Goal: Information Seeking & Learning: Learn about a topic

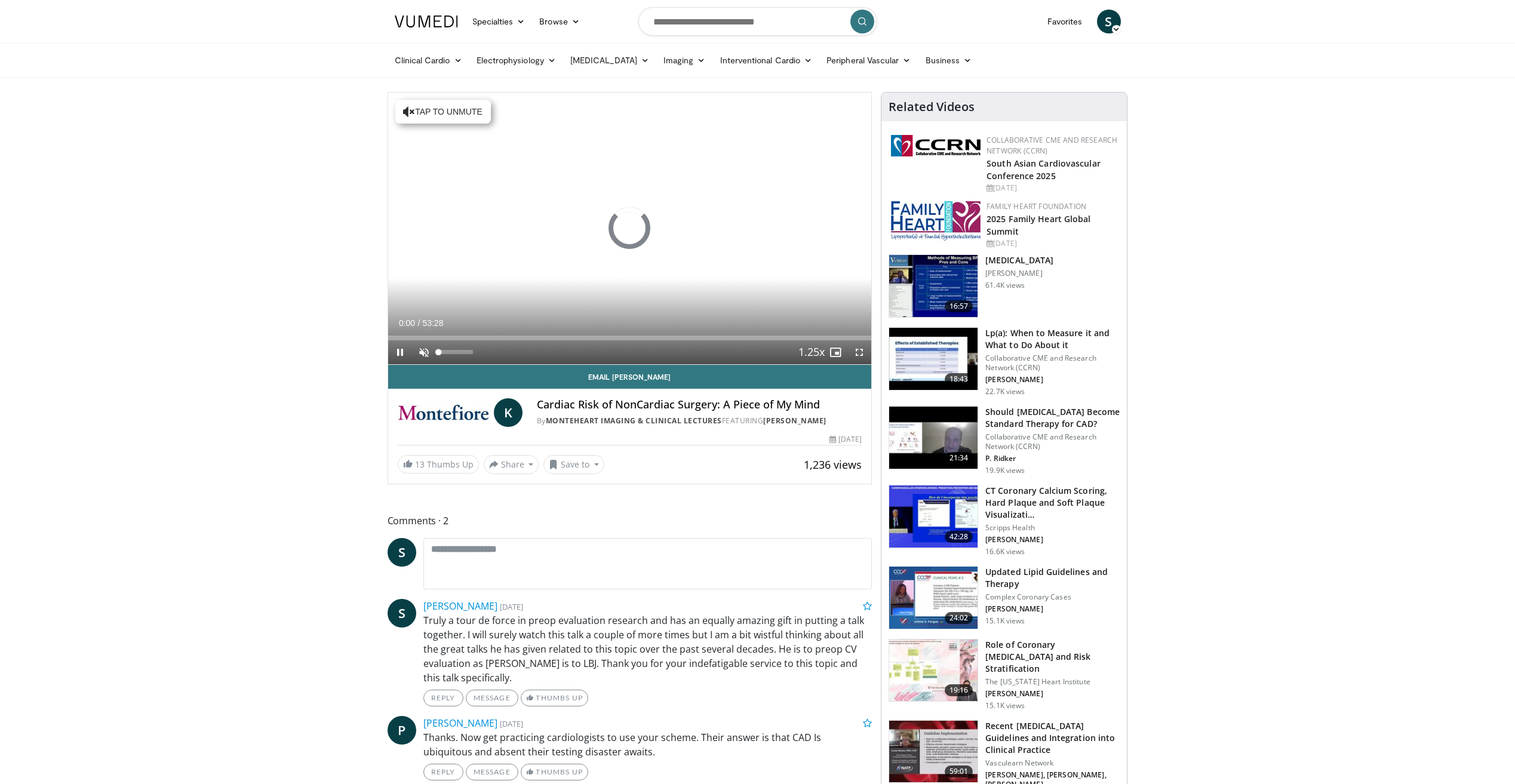
click at [425, 351] on span "Video Player" at bounding box center [424, 352] width 24 height 24
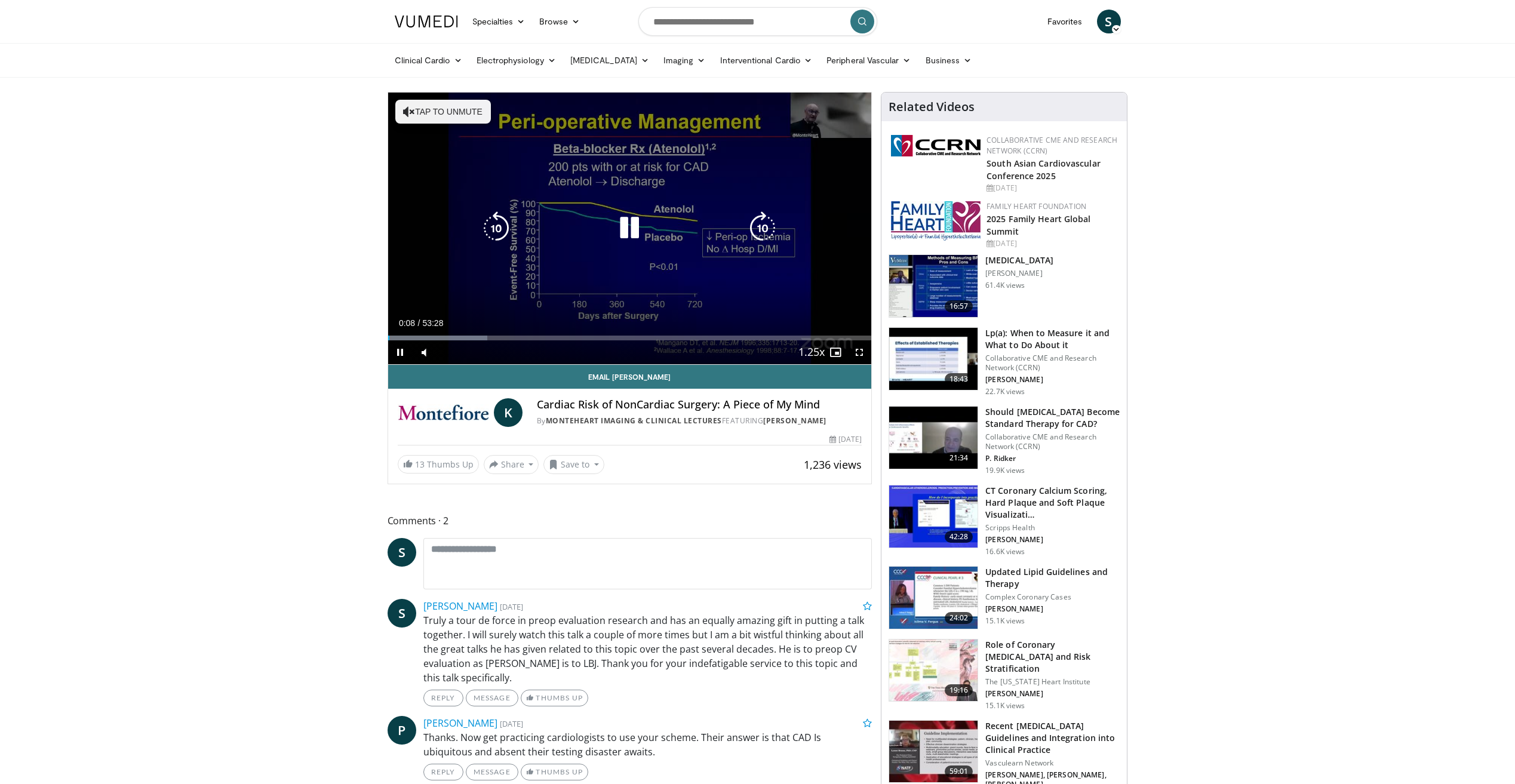
click at [449, 117] on button "Tap to unmute" at bounding box center [442, 111] width 95 height 24
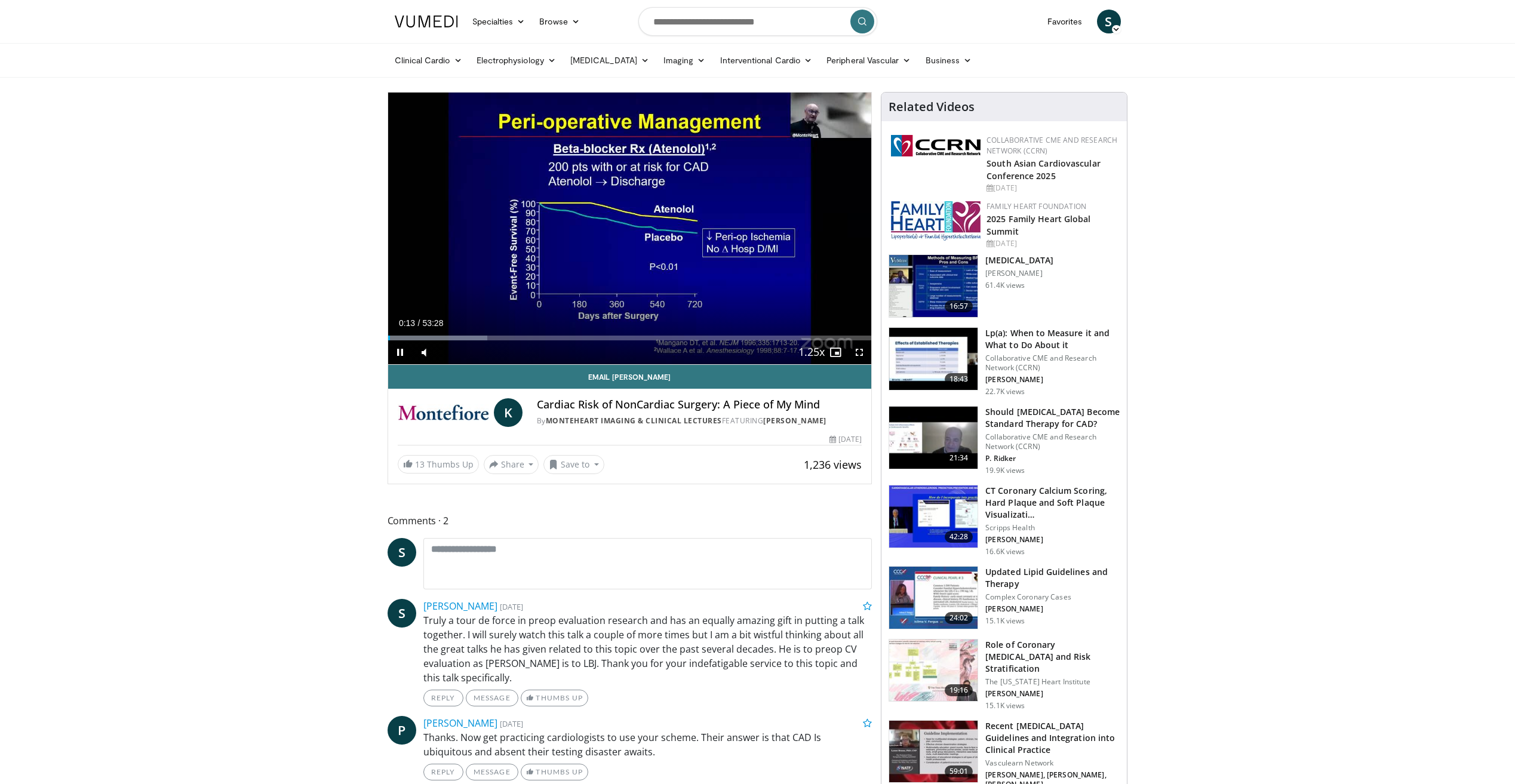
click at [855, 352] on span "Video Player" at bounding box center [859, 352] width 24 height 24
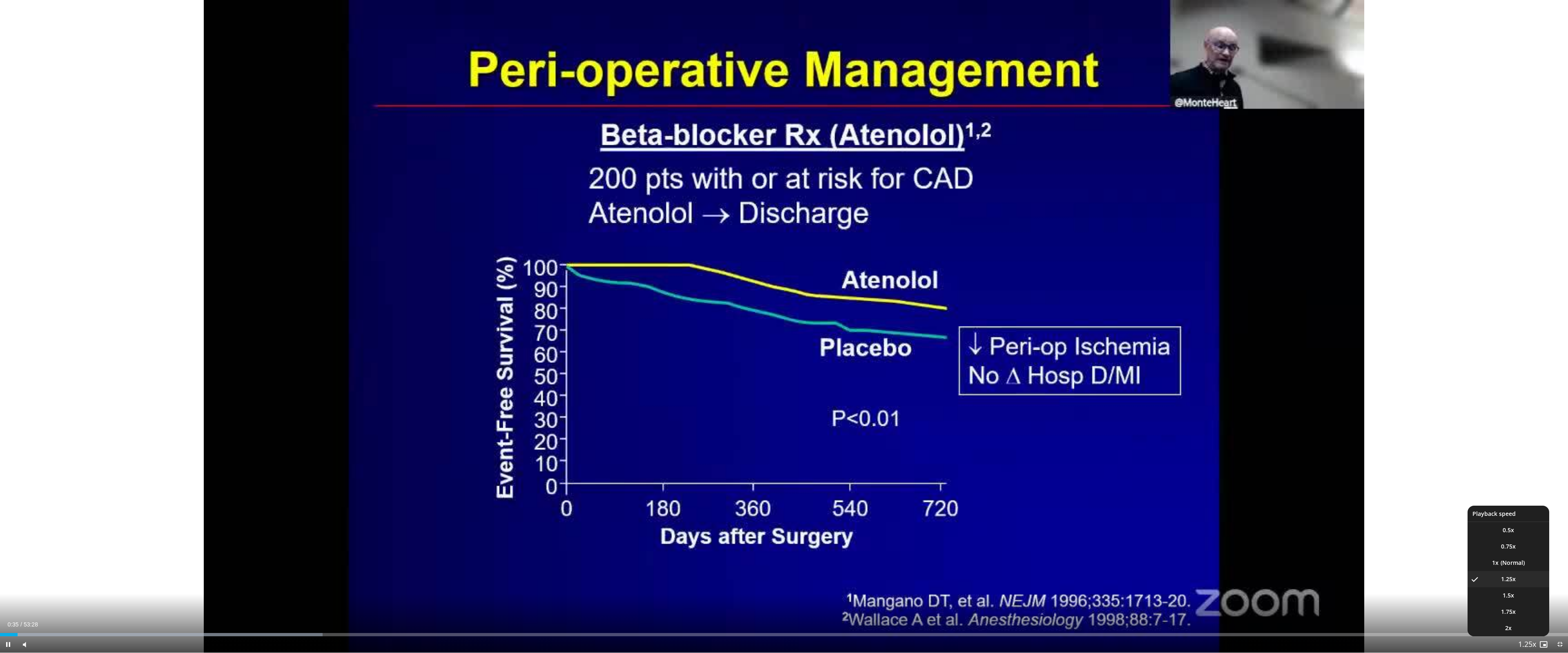
click at [1035, 536] on span "Video Player" at bounding box center [1527, 644] width 12 height 16
click at [1035, 536] on li "1.5x" at bounding box center [1508, 595] width 82 height 16
click at [1035, 536] on li "2x" at bounding box center [1508, 628] width 82 height 16
click at [1035, 536] on li "1.75x" at bounding box center [1508, 612] width 82 height 16
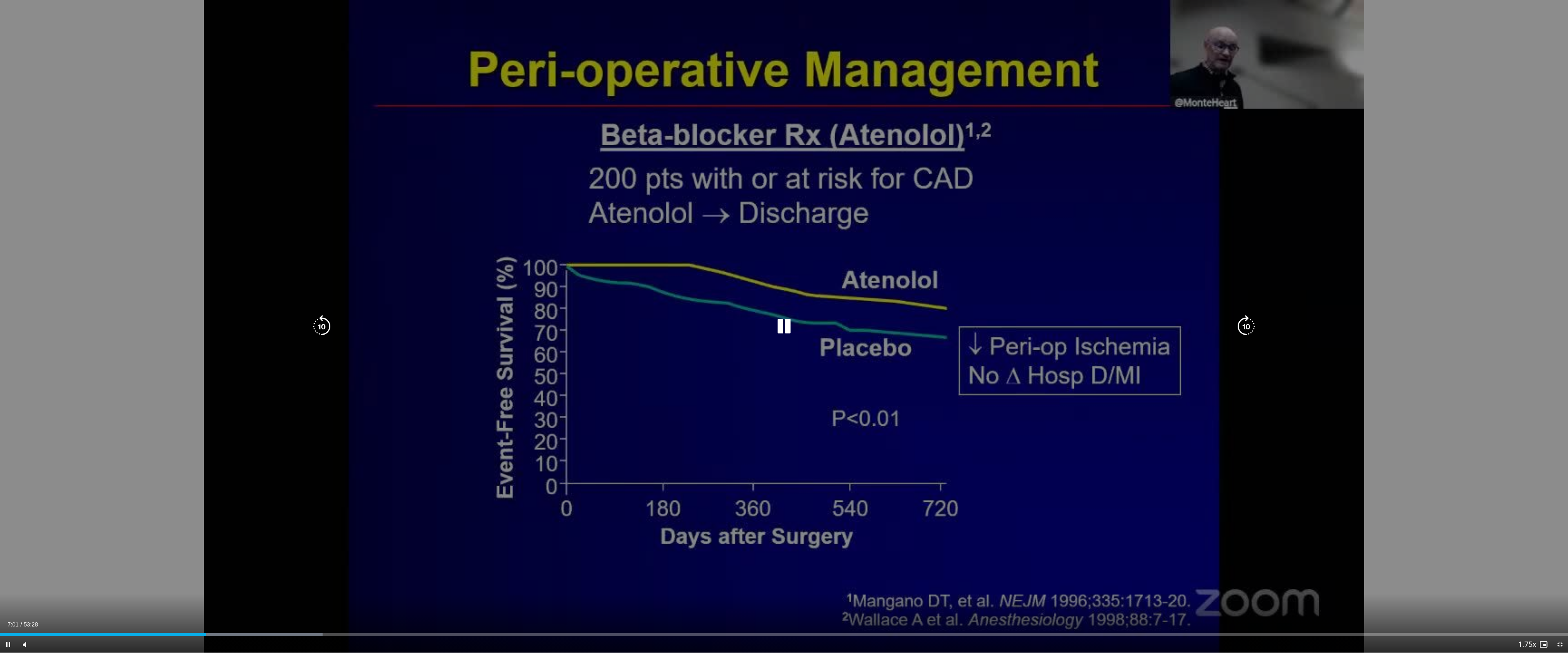
click at [1035, 536] on div "10 seconds Tap to unmute" at bounding box center [784, 326] width 1568 height 653
click at [1035, 330] on icon "Video Player" at bounding box center [1247, 327] width 23 height 23
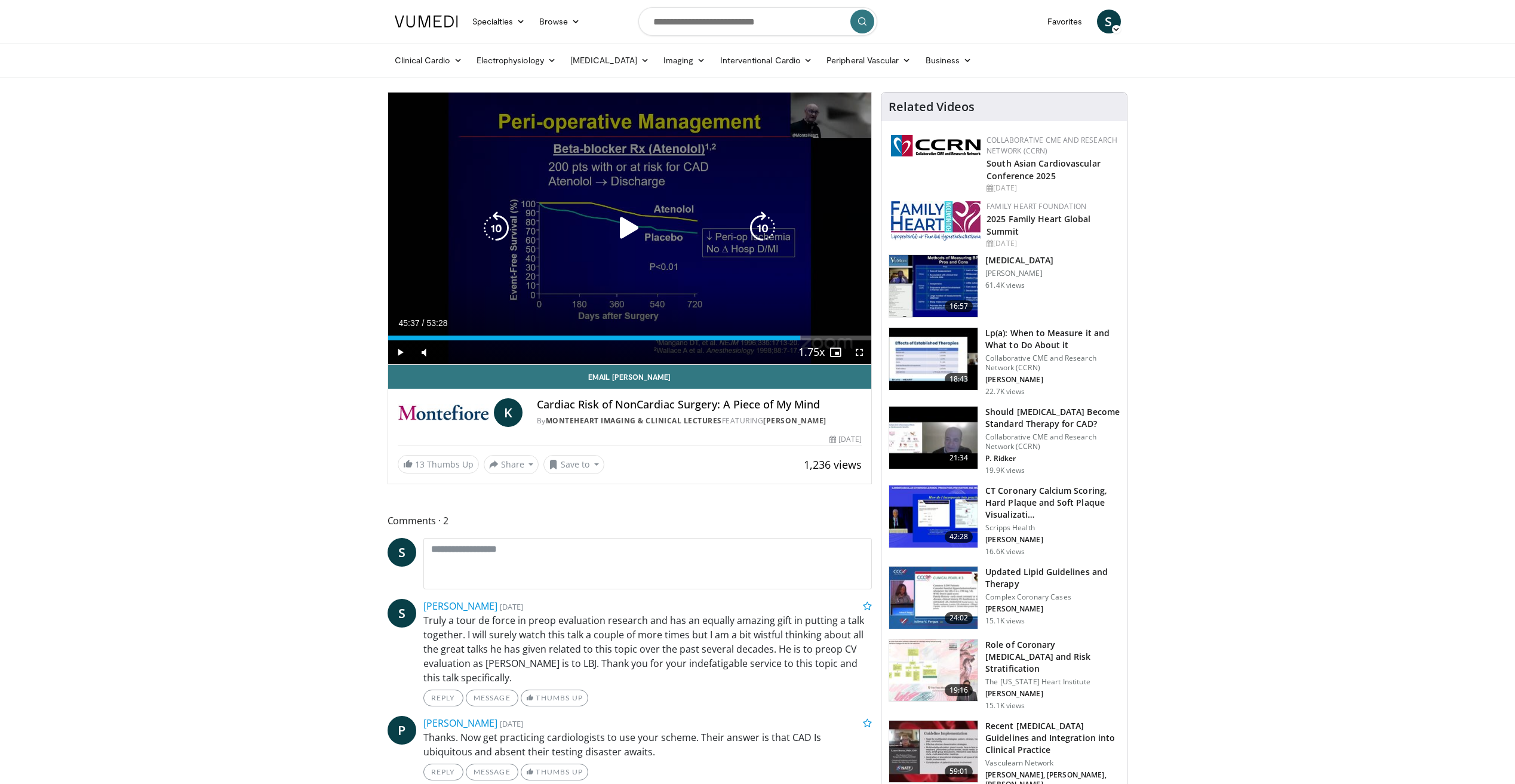
click at [637, 230] on icon "Video Player" at bounding box center [629, 228] width 34 height 34
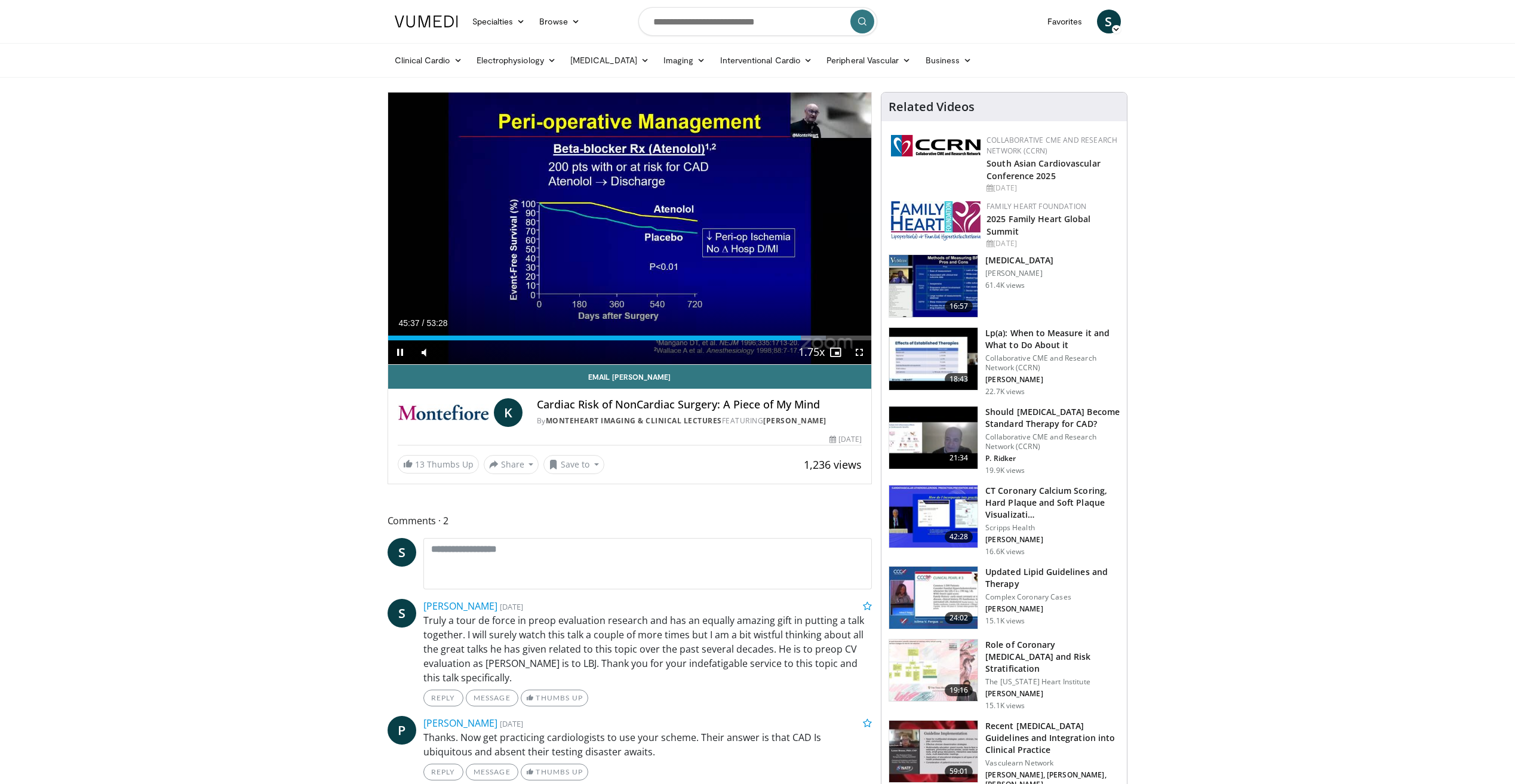
click at [861, 351] on span "Video Player" at bounding box center [859, 352] width 24 height 24
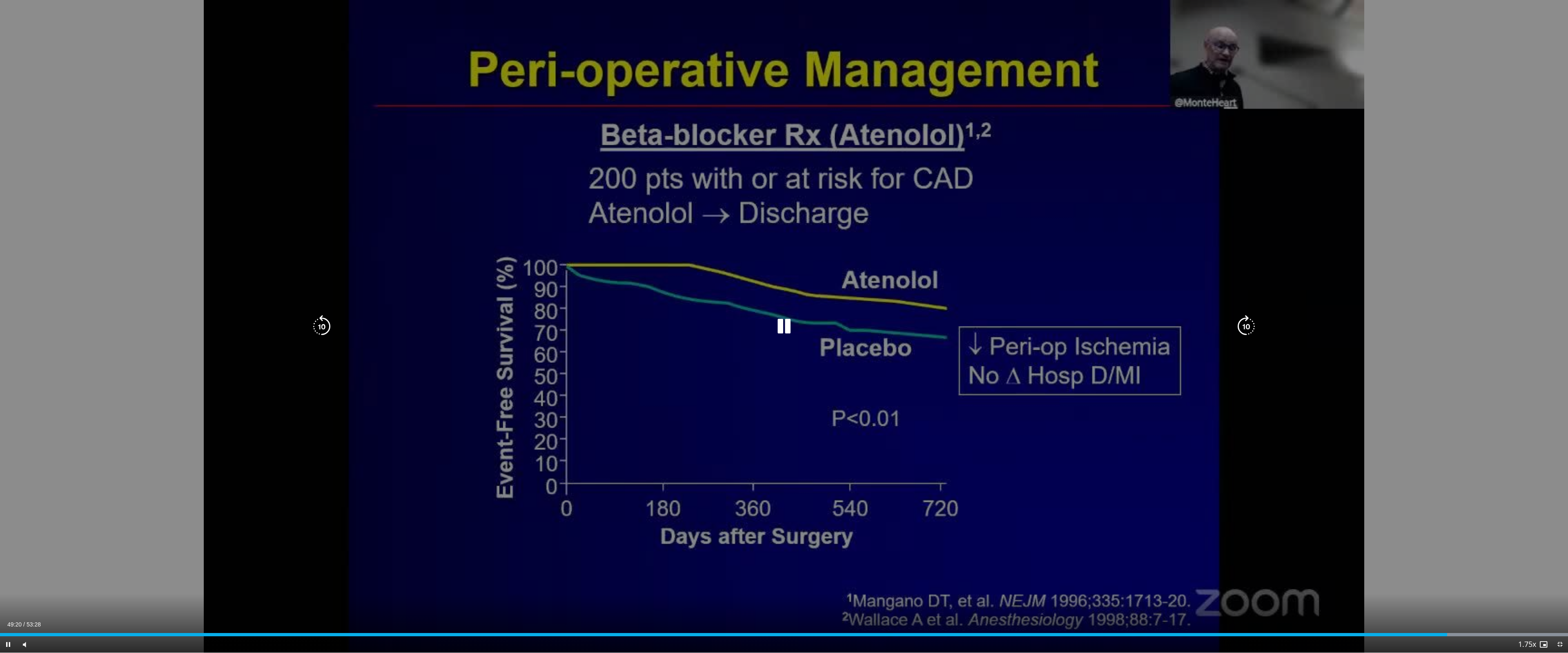
click at [1035, 536] on div "10 seconds Tap to unmute" at bounding box center [784, 326] width 1568 height 653
click at [1035, 471] on div "10 seconds Tap to unmute" at bounding box center [784, 326] width 1568 height 653
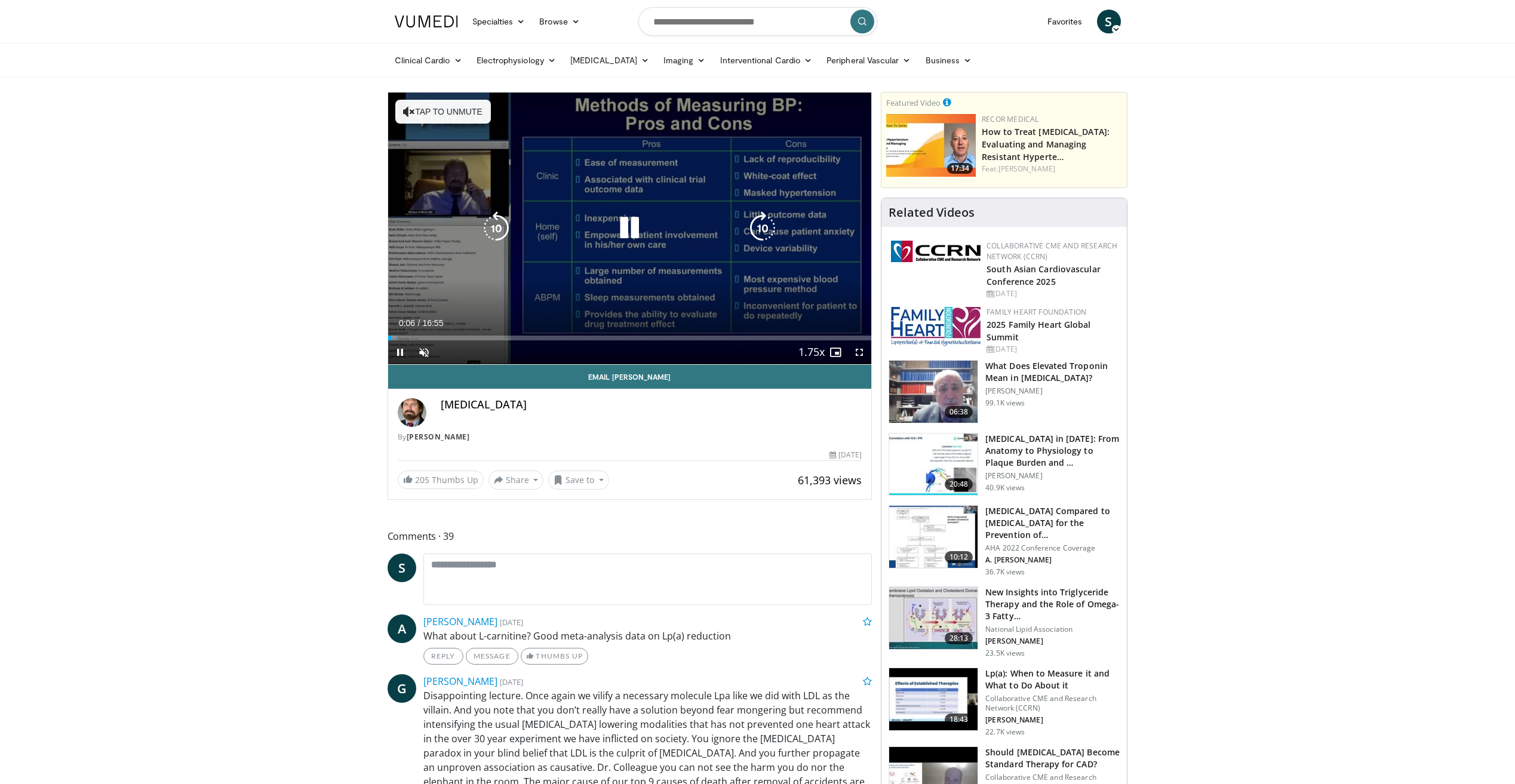
click at [632, 222] on icon "Video Player" at bounding box center [629, 228] width 34 height 34
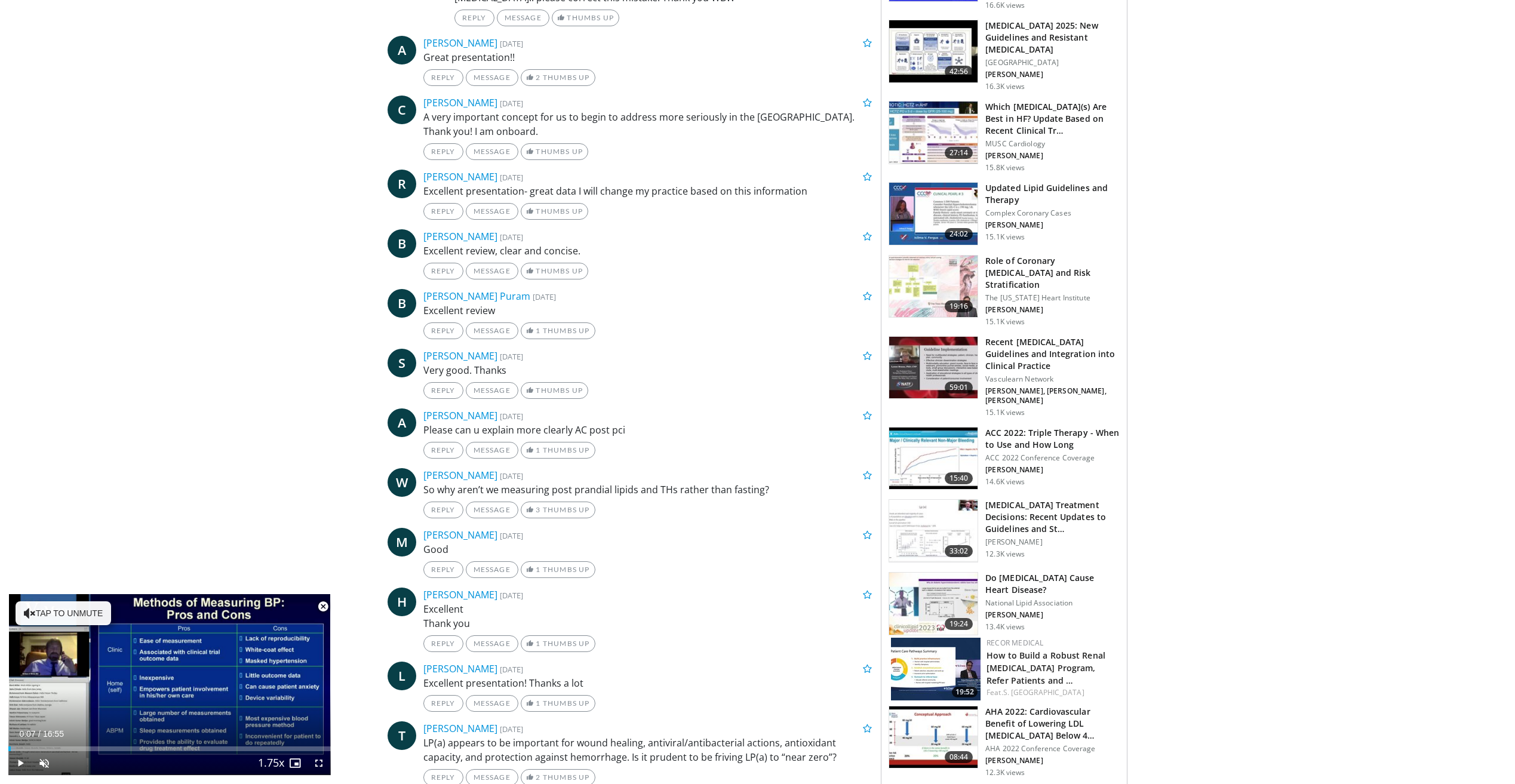
scroll to position [1061, 0]
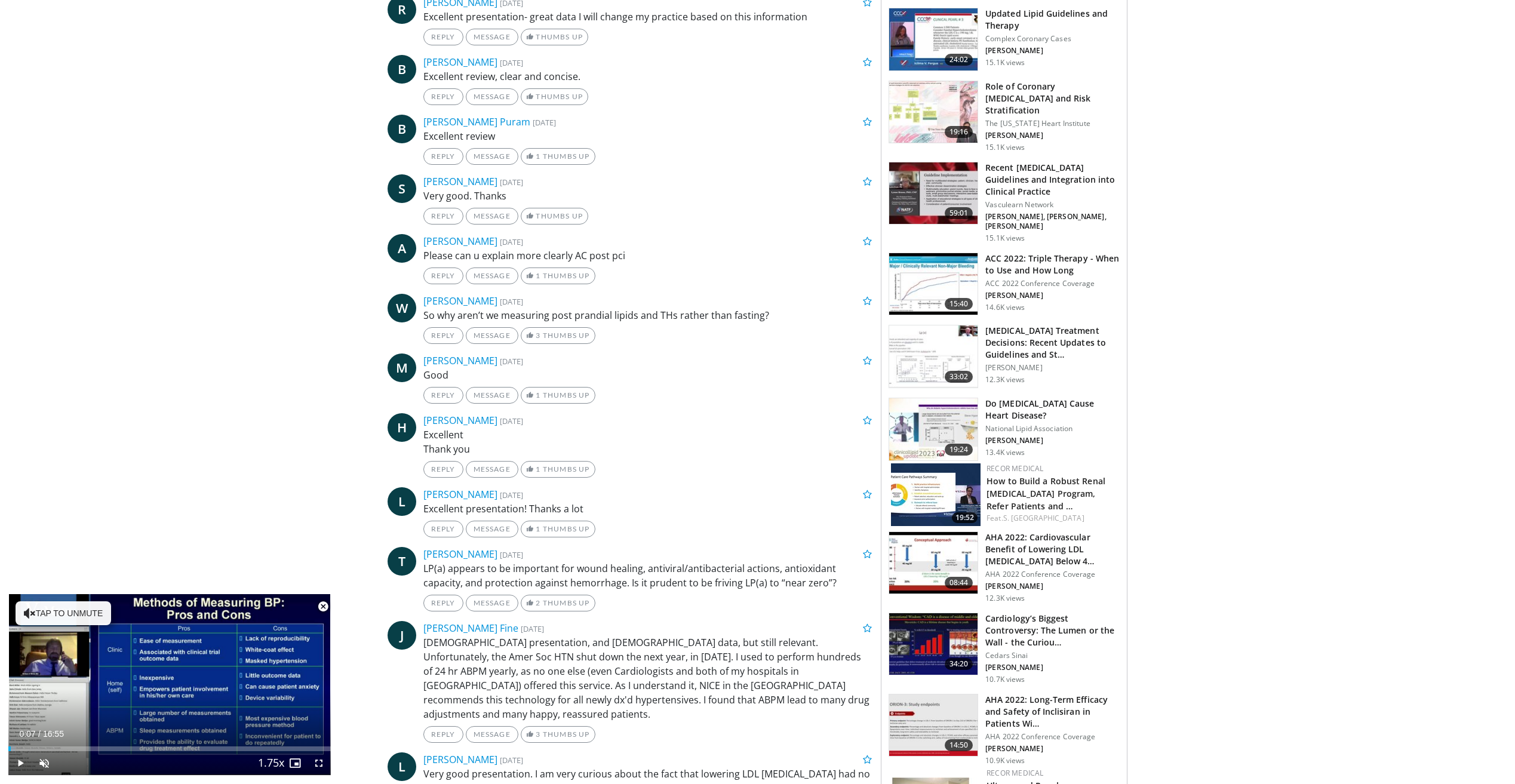
click at [326, 604] on span "Video Player" at bounding box center [323, 606] width 24 height 24
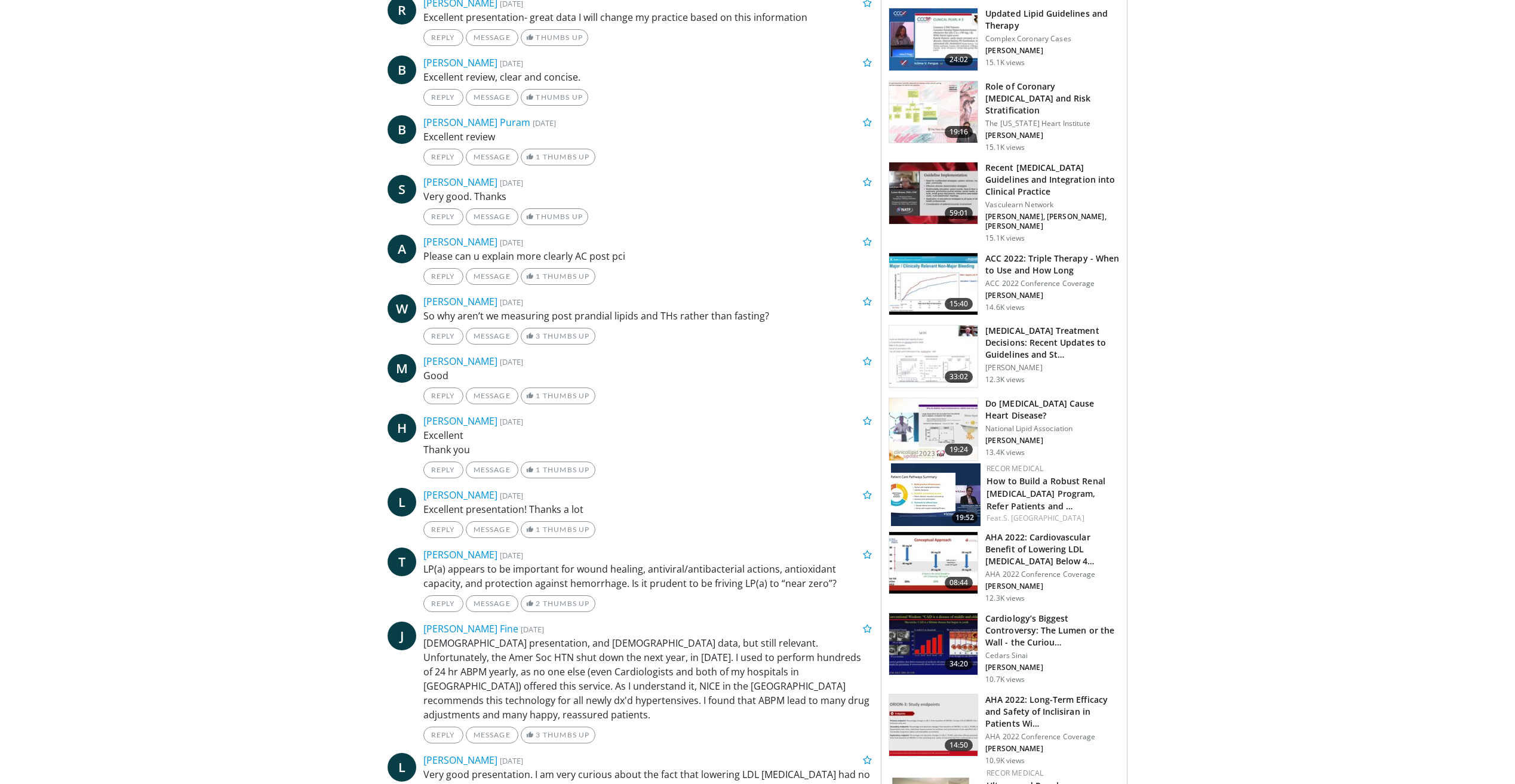
scroll to position [0, 0]
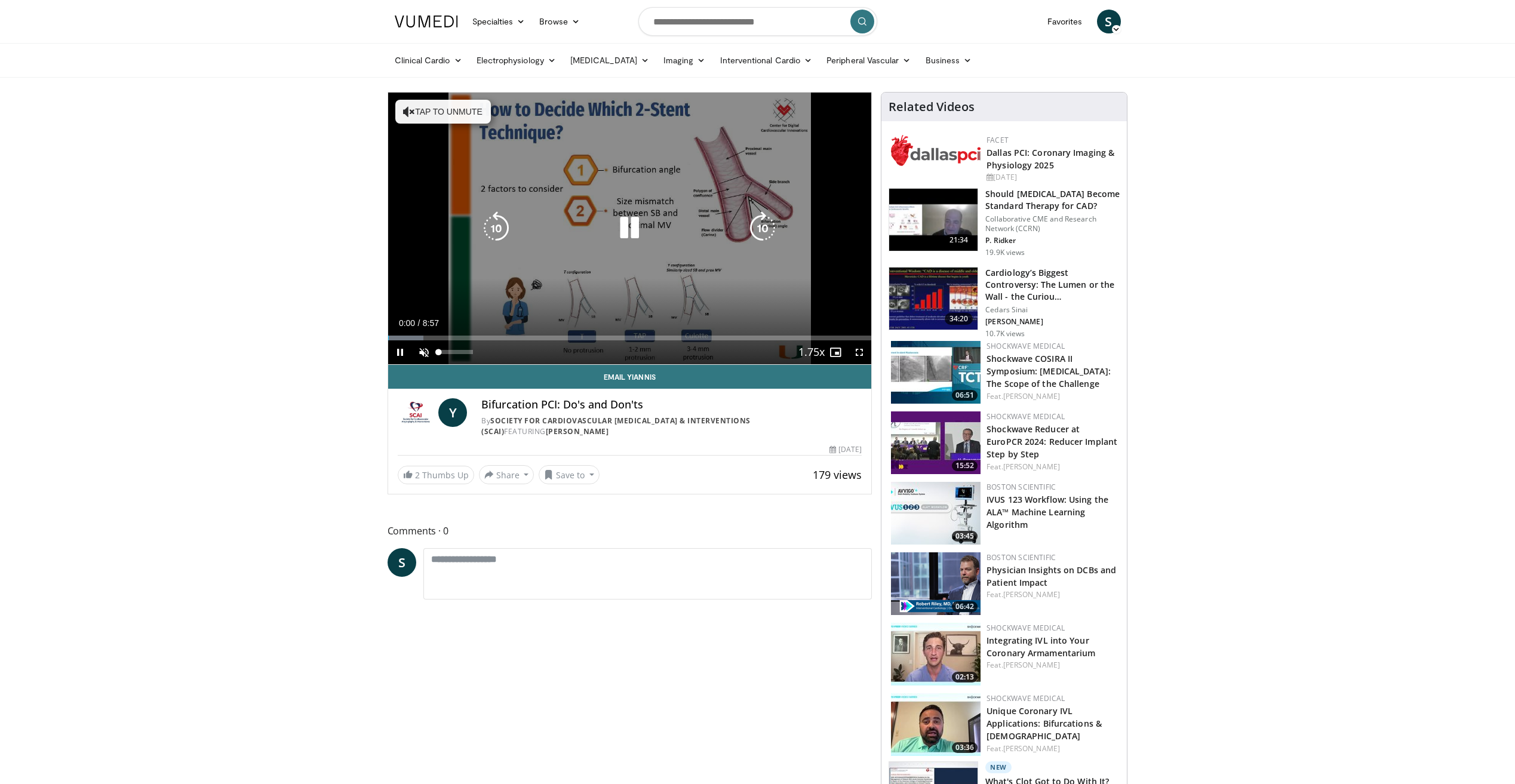
click at [425, 356] on span "Video Player" at bounding box center [424, 352] width 24 height 24
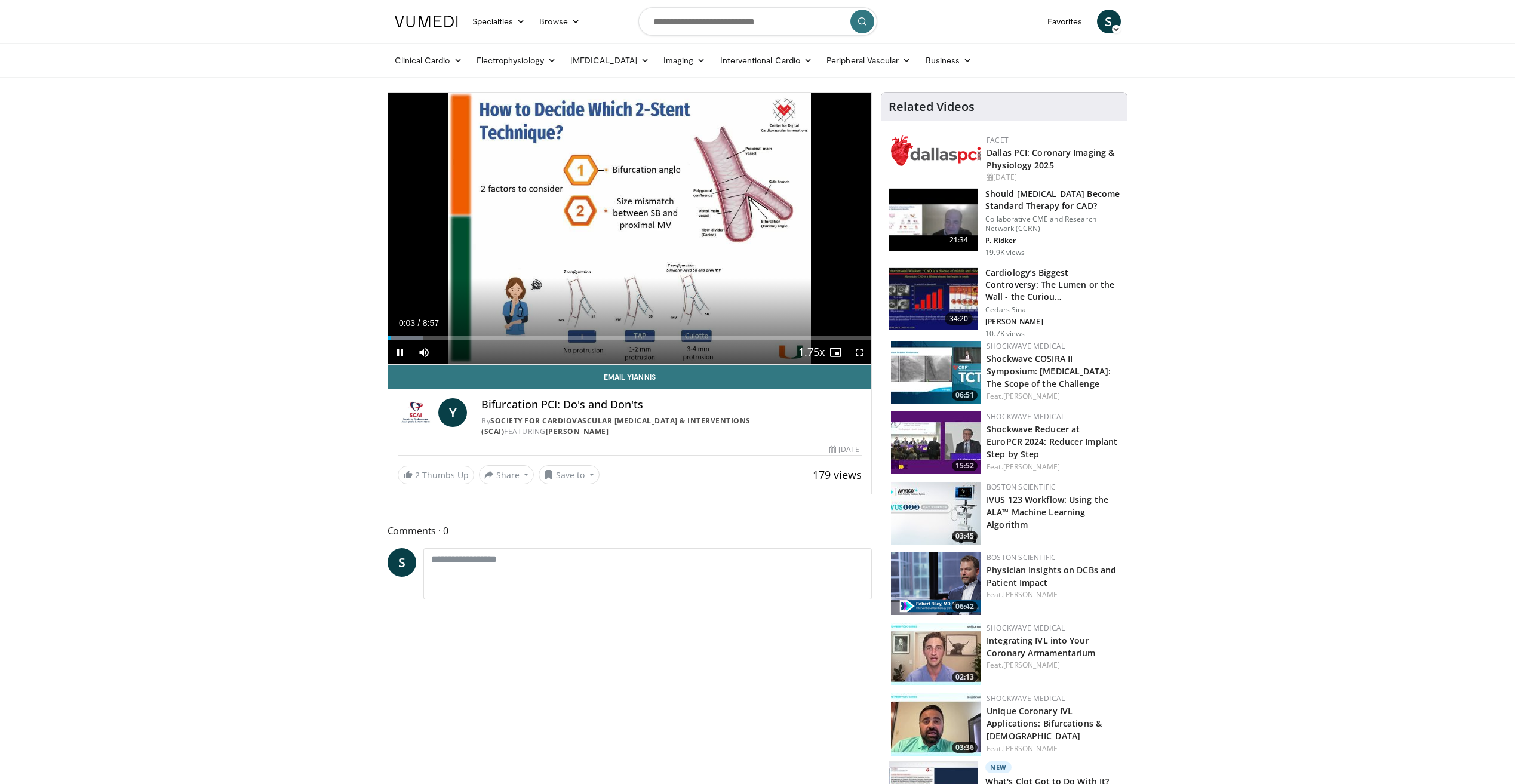
click at [862, 356] on span "Video Player" at bounding box center [859, 352] width 24 height 24
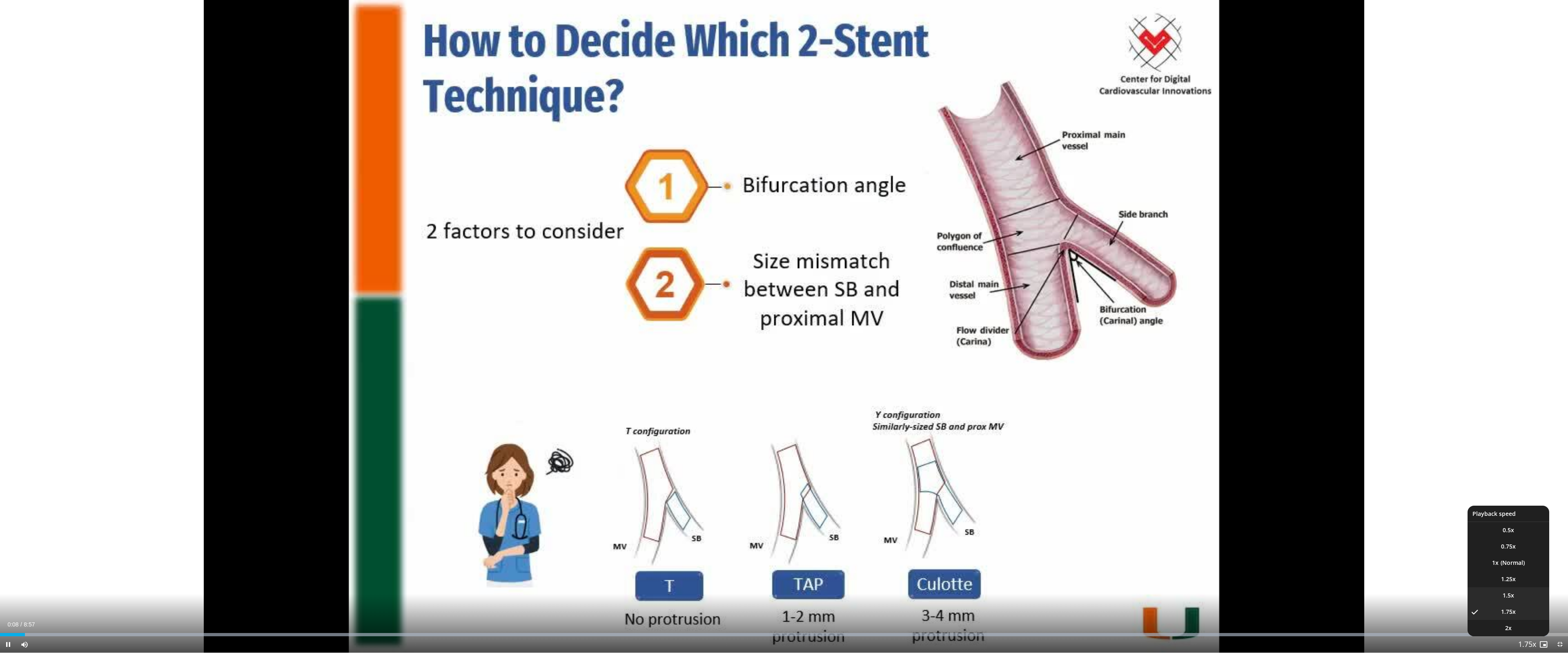
click at [1035, 536] on li "1.5x" at bounding box center [1508, 595] width 82 height 16
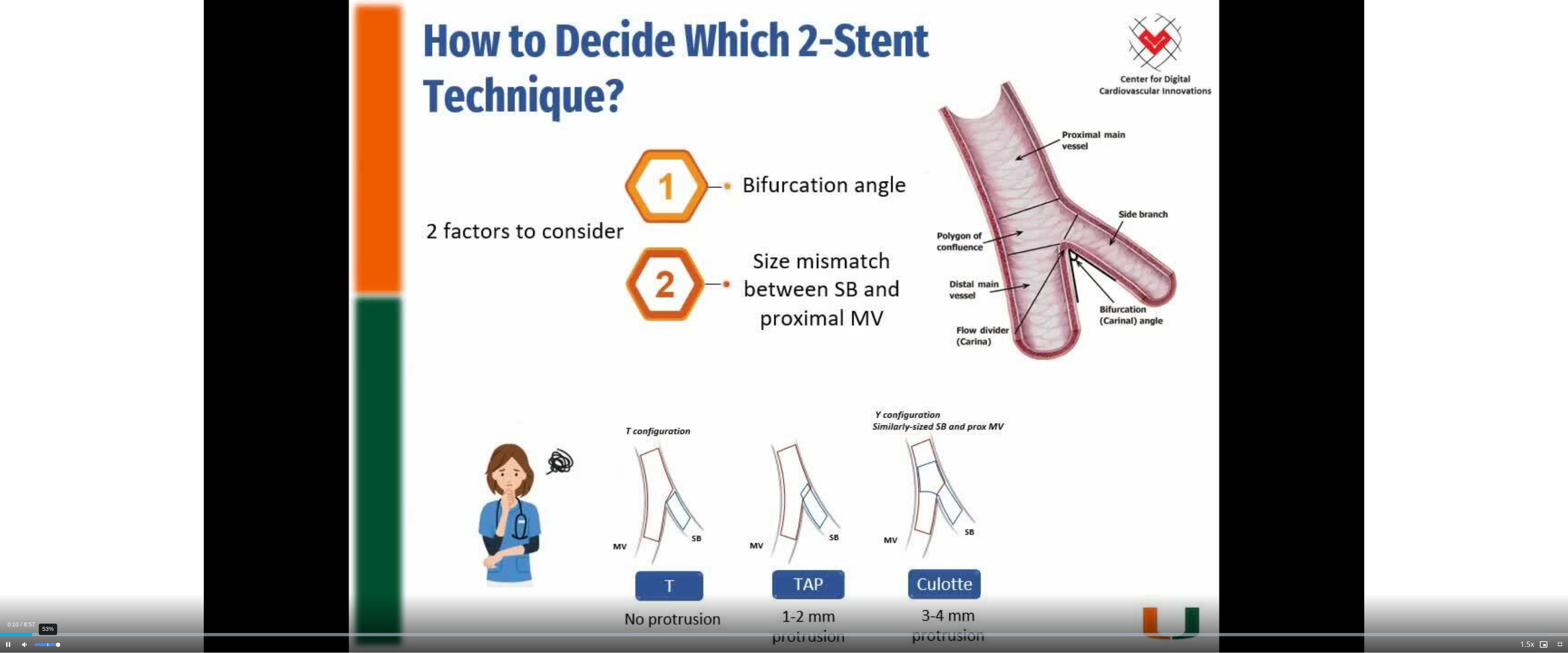
click at [46, 536] on div "Volume Level" at bounding box center [46, 644] width 23 height 3
drag, startPoint x: 46, startPoint y: 644, endPoint x: 40, endPoint y: 644, distance: 6.0
click at [40, 536] on div "Volume Level" at bounding box center [37, 644] width 5 height 3
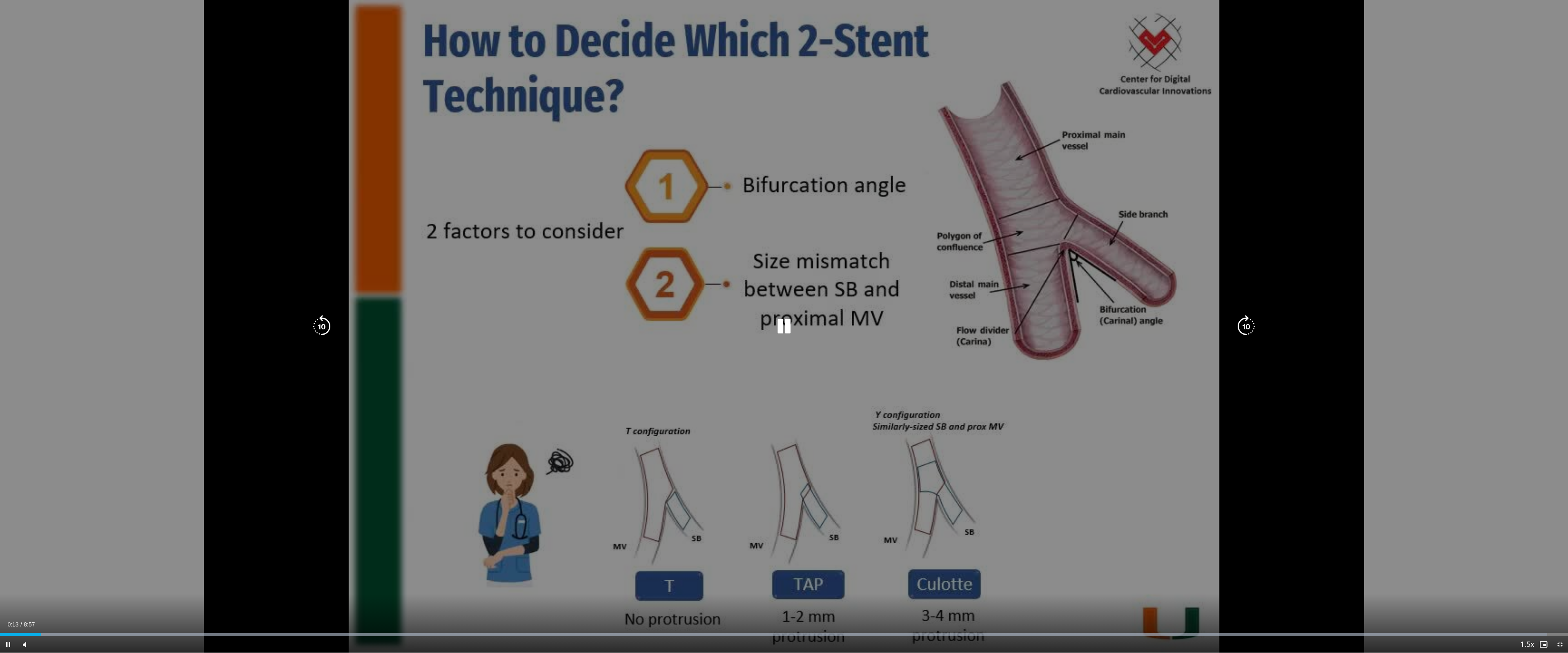
click at [128, 536] on div "10 seconds Tap to unmute" at bounding box center [784, 326] width 1568 height 653
click at [195, 492] on div "10 seconds Tap to unmute" at bounding box center [784, 326] width 1568 height 653
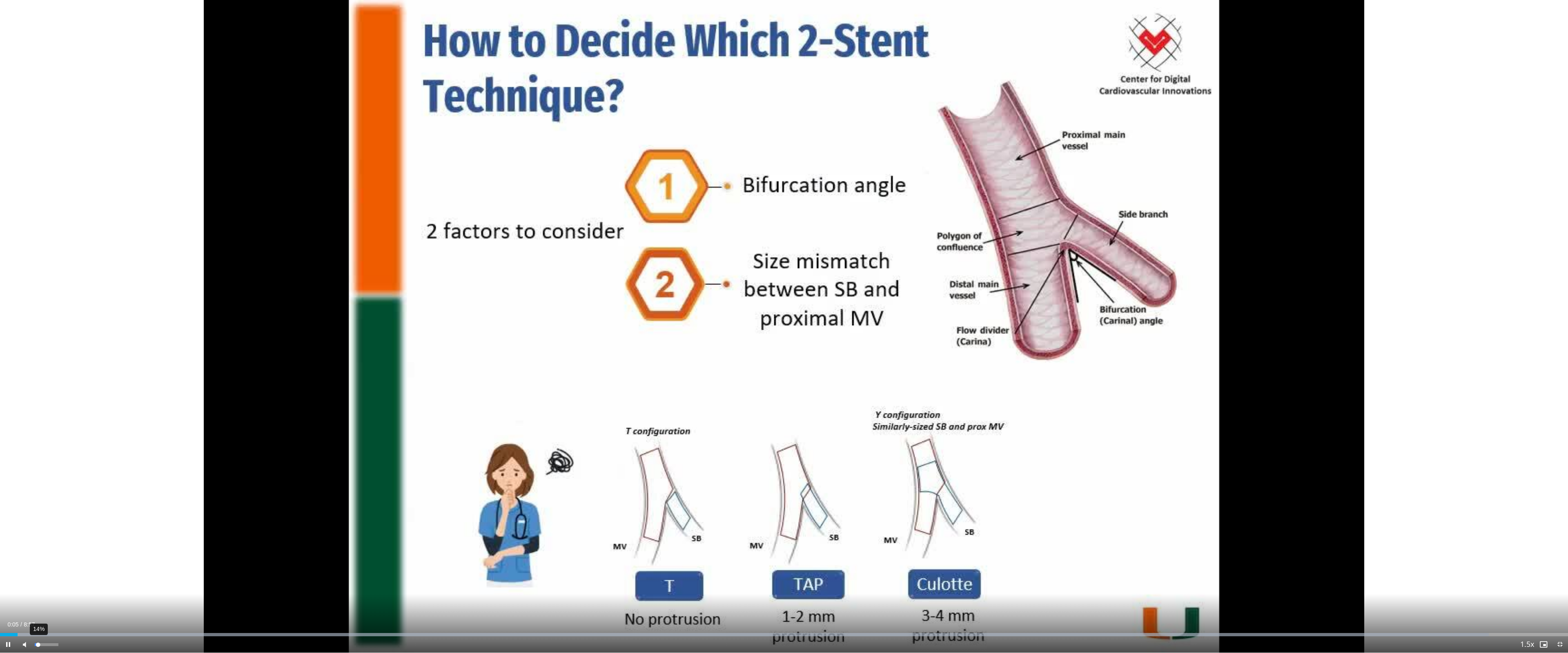
click at [38, 536] on video-js "**********" at bounding box center [784, 326] width 1568 height 653
click at [8, 536] on span "Video Player" at bounding box center [8, 644] width 16 height 16
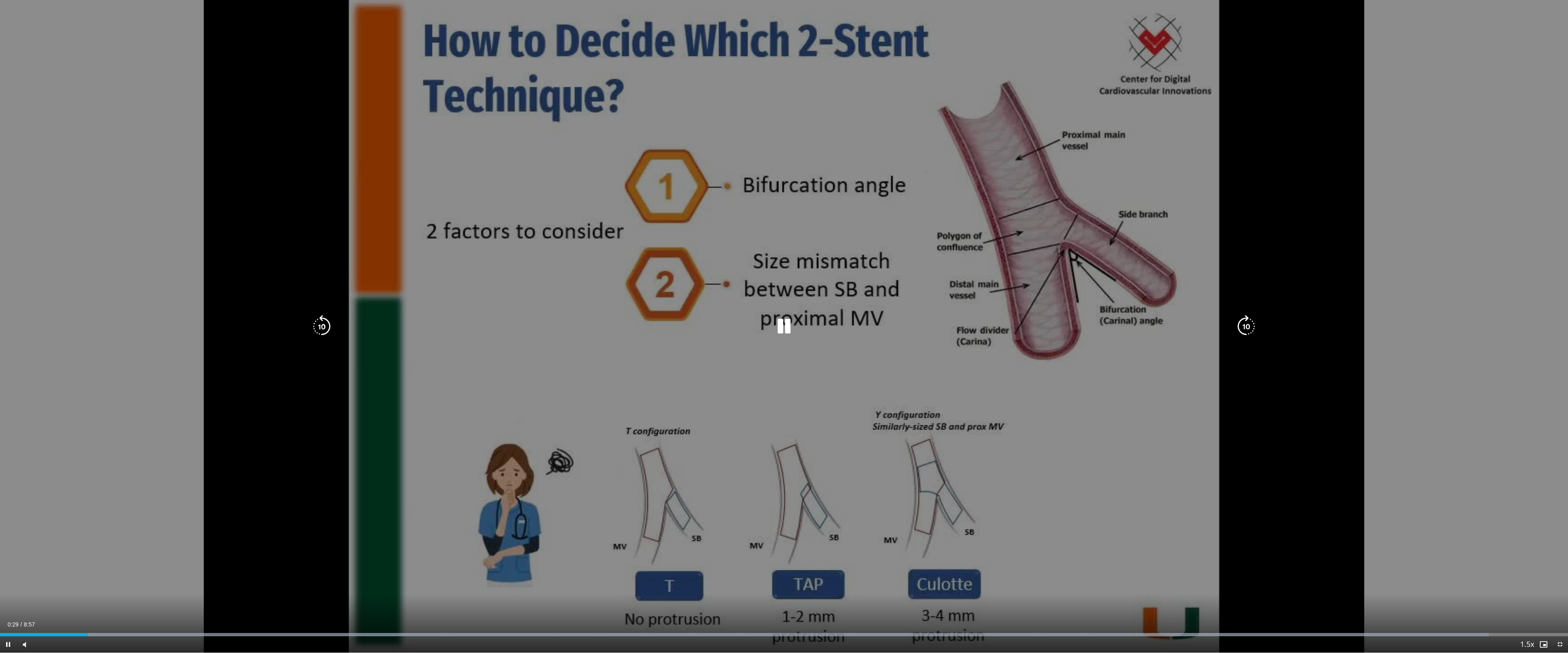
click at [780, 320] on icon "Video Player" at bounding box center [784, 327] width 23 height 23
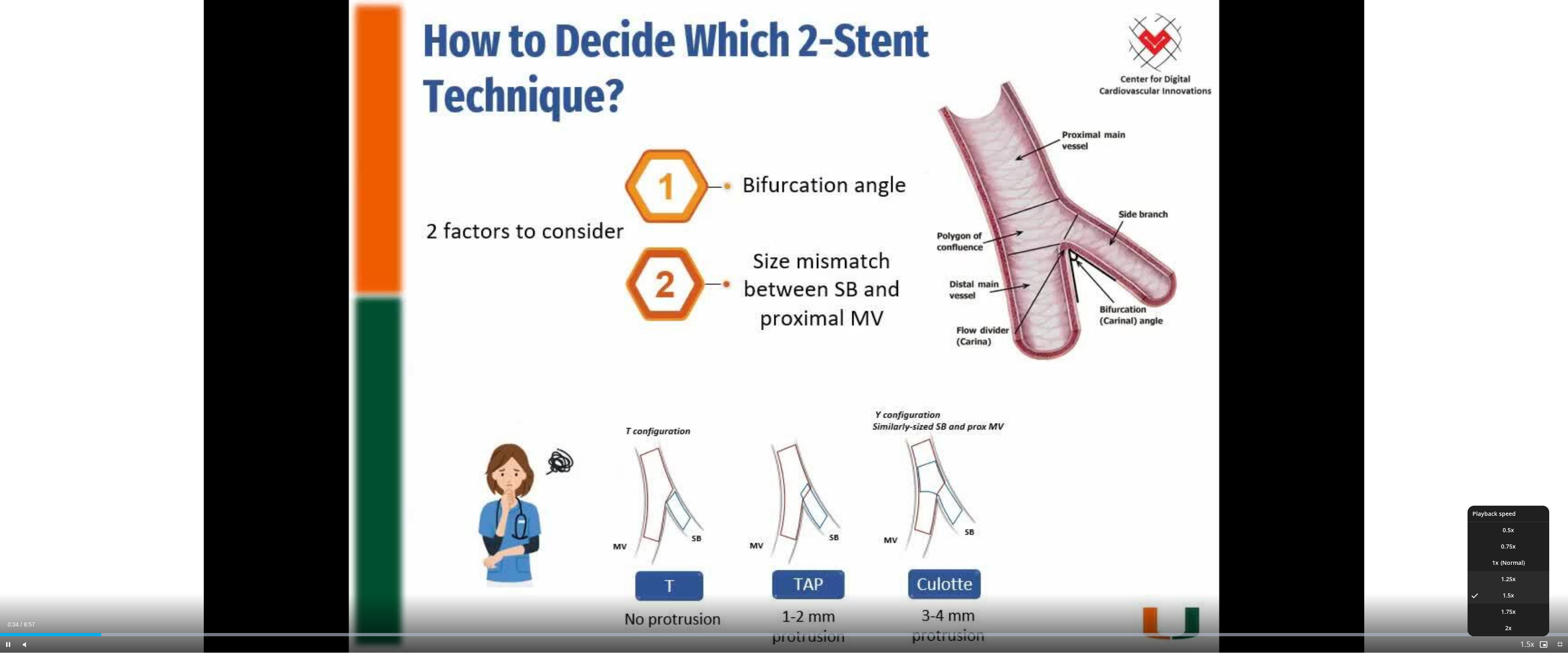
click at [1035, 536] on span "1.25x" at bounding box center [1508, 579] width 15 height 8
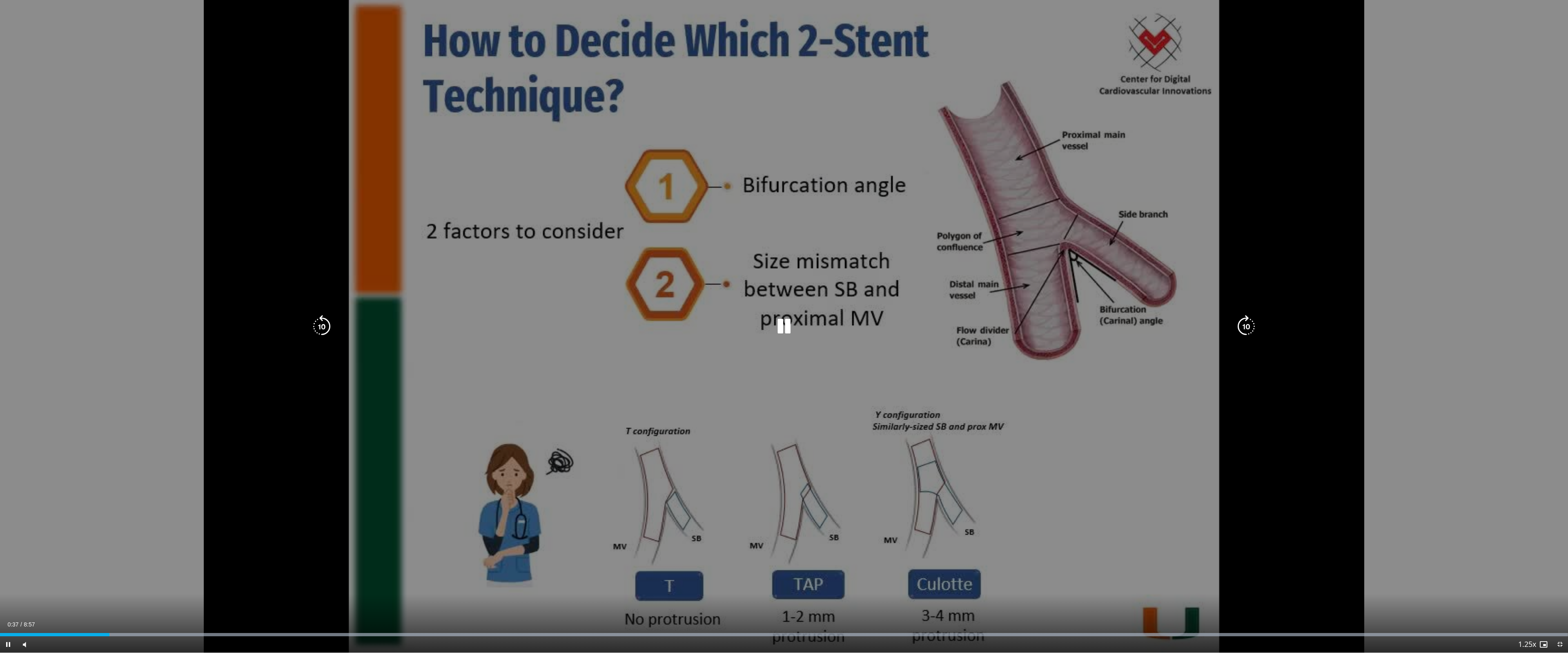
click at [317, 328] on icon "Video Player" at bounding box center [322, 327] width 23 height 23
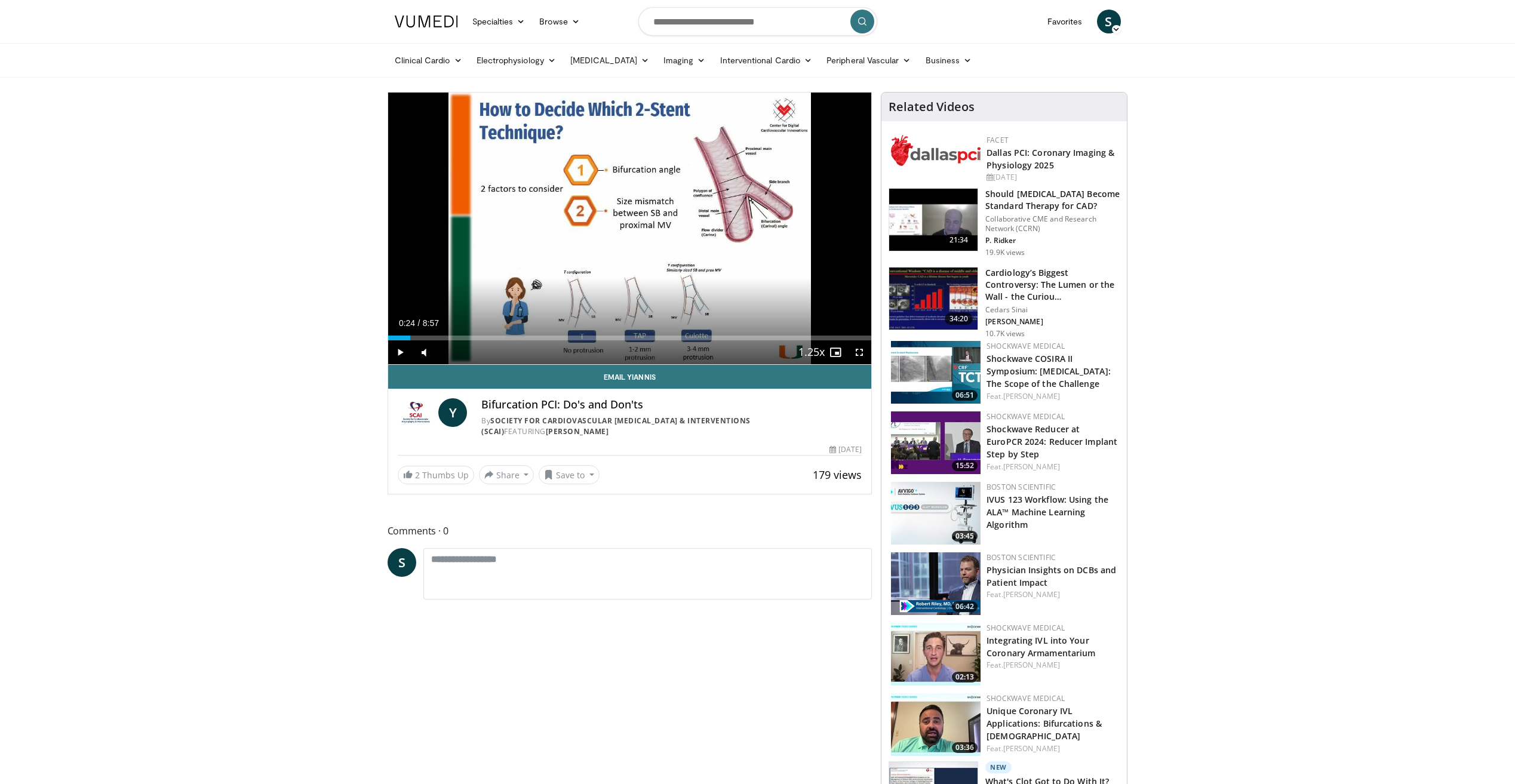
drag, startPoint x: 401, startPoint y: 340, endPoint x: 409, endPoint y: 341, distance: 8.1
click at [409, 341] on div "Current Time 0:24 / Duration 8:57 Play Skip Backward Skip Forward Mute 4% Loade…" at bounding box center [629, 352] width 483 height 24
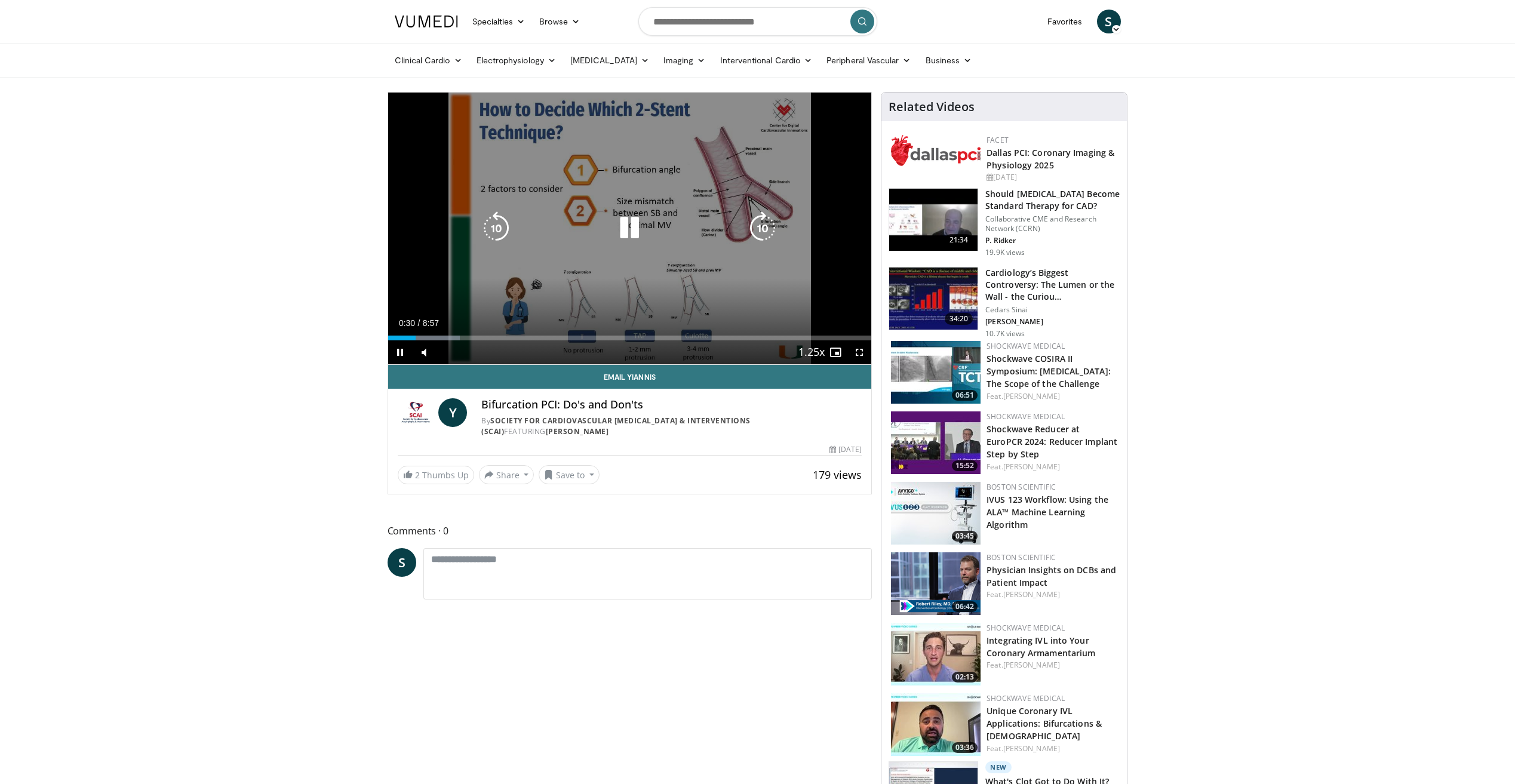
click at [393, 175] on div "10 seconds Tap to unmute" at bounding box center [629, 228] width 483 height 271
